Goal: Transaction & Acquisition: Purchase product/service

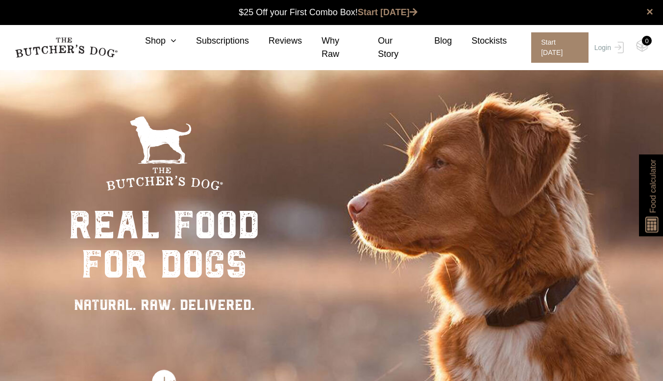
click at [167, 36] on nav "0 Shop Combo Boxes Treats" at bounding box center [331, 47] width 663 height 45
click at [167, 43] on link "Shop" at bounding box center [150, 40] width 51 height 13
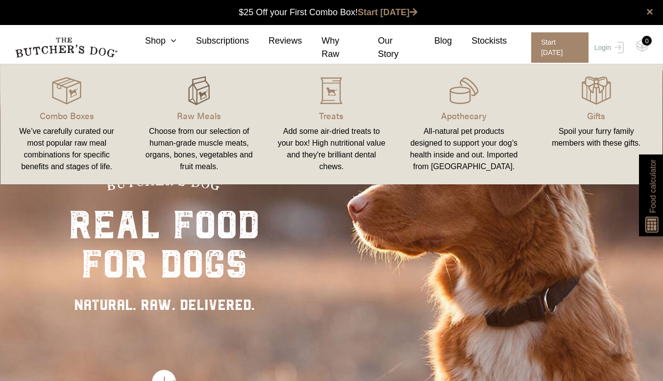
click at [203, 100] on img at bounding box center [198, 90] width 29 height 29
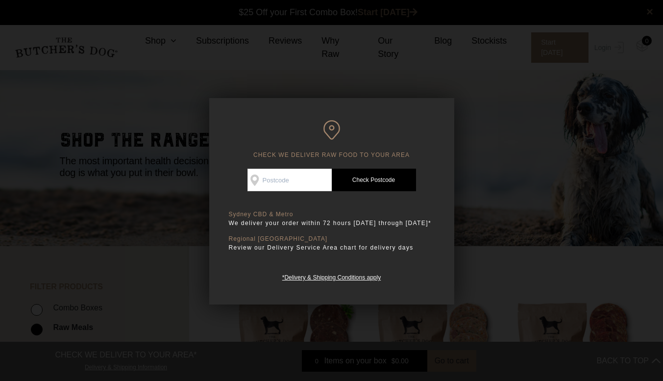
click at [296, 181] on input "Check Availability At" at bounding box center [289, 179] width 84 height 23
type input "2065"
click at [369, 182] on link "Check Postcode" at bounding box center [374, 179] width 84 height 23
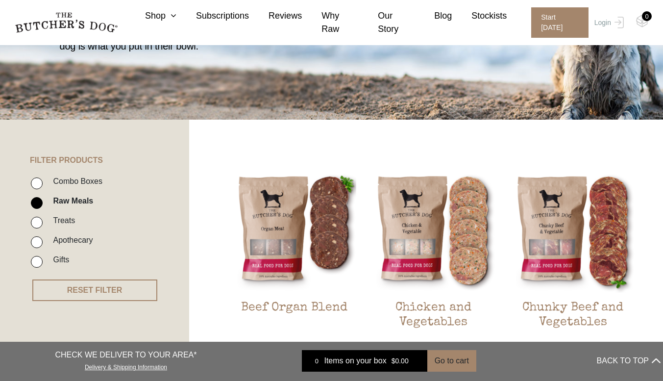
scroll to position [141, 0]
